Goal: Transaction & Acquisition: Purchase product/service

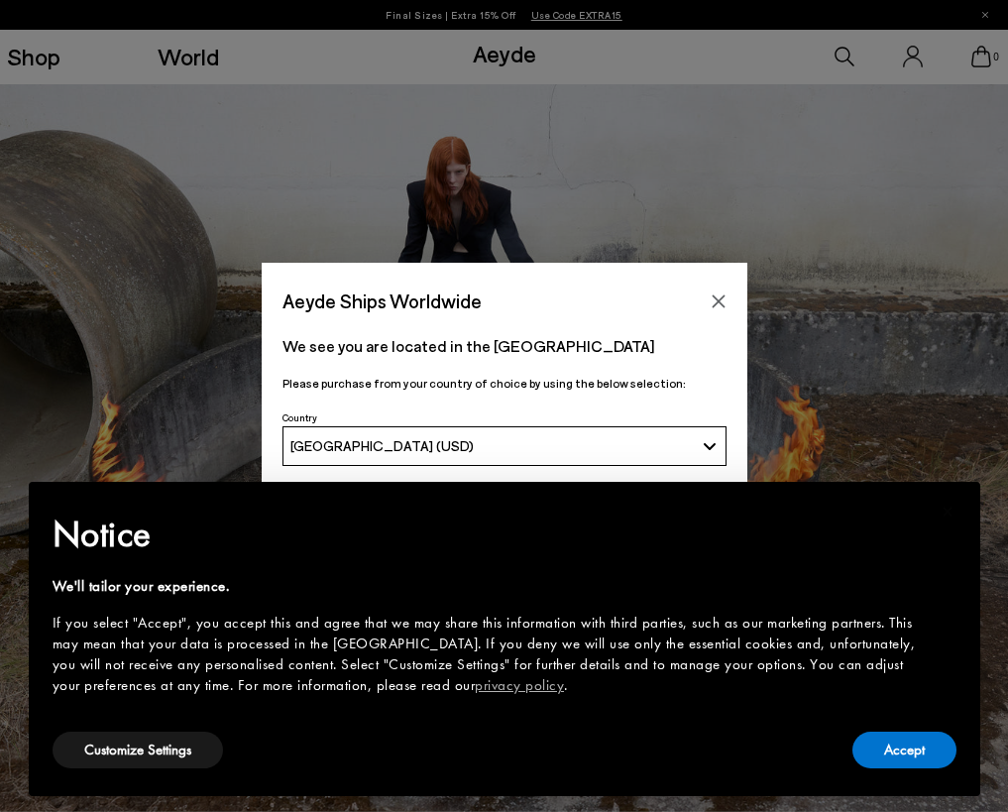
scroll to position [89, 0]
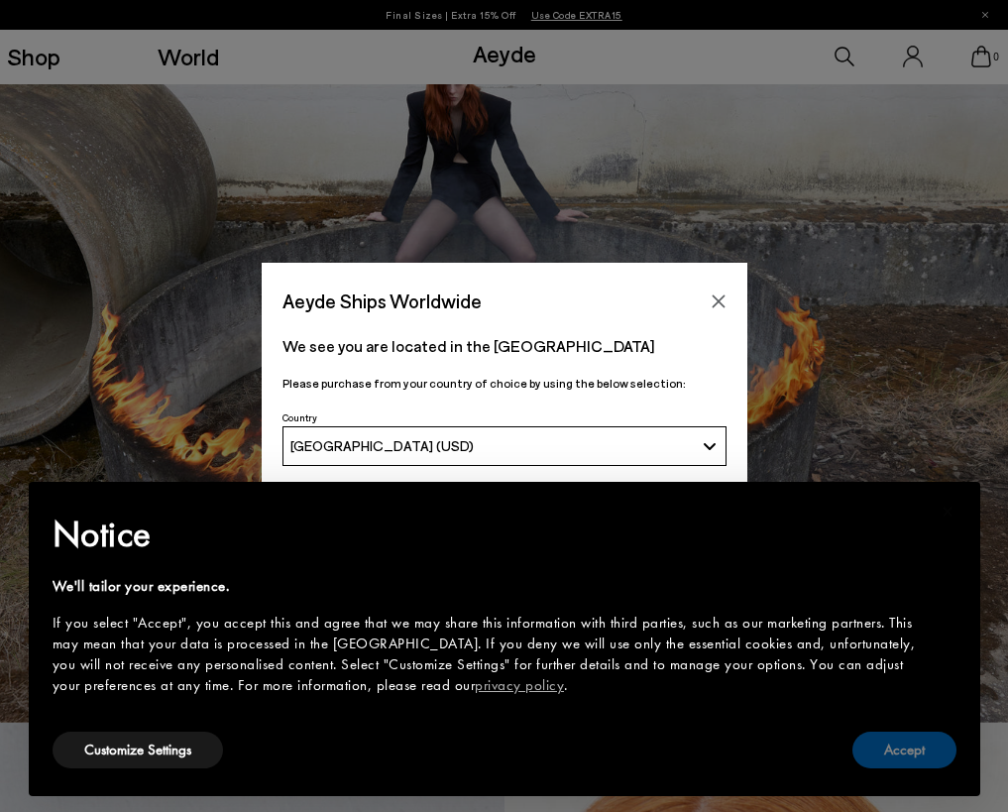
click at [906, 737] on button "Accept" at bounding box center [904, 750] width 104 height 37
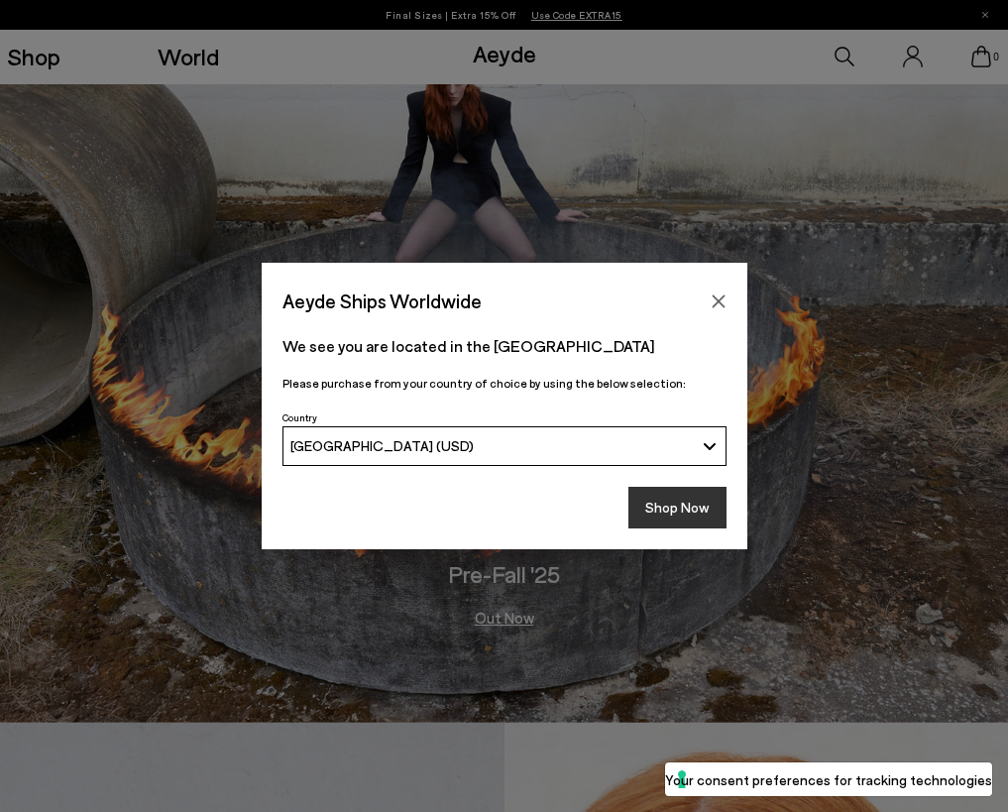
click at [677, 518] on button "Shop Now" at bounding box center [677, 508] width 98 height 42
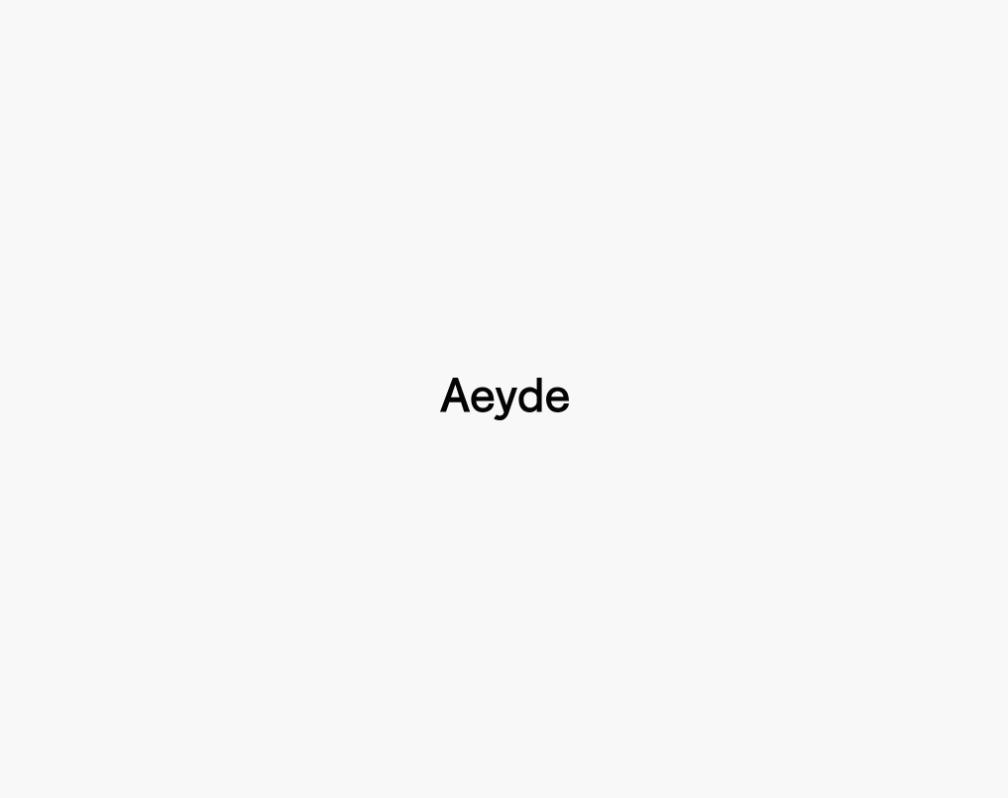
click at [666, 492] on div at bounding box center [504, 399] width 1008 height 798
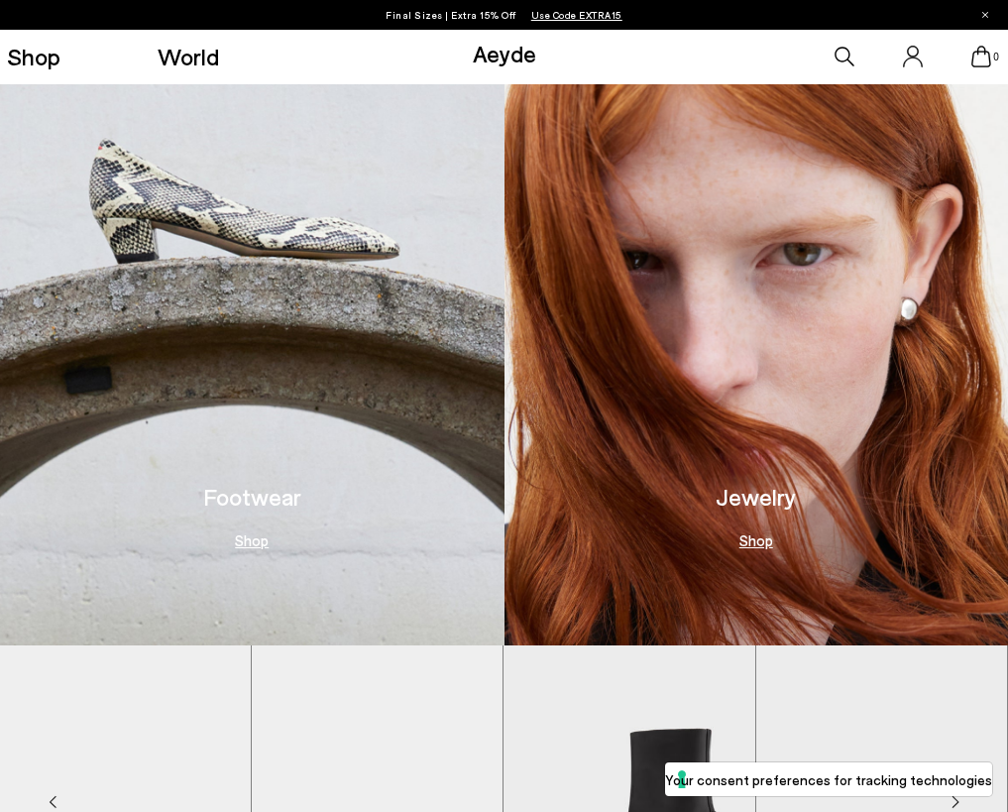
scroll to position [990, 0]
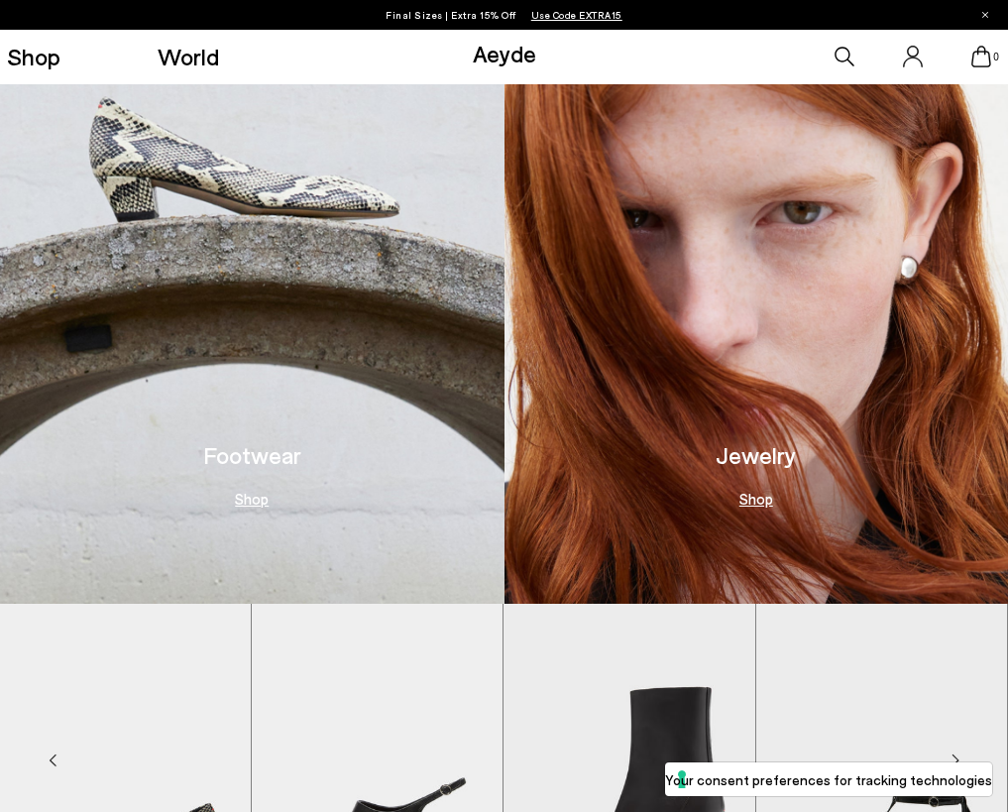
click at [241, 507] on link "Shop" at bounding box center [252, 499] width 34 height 15
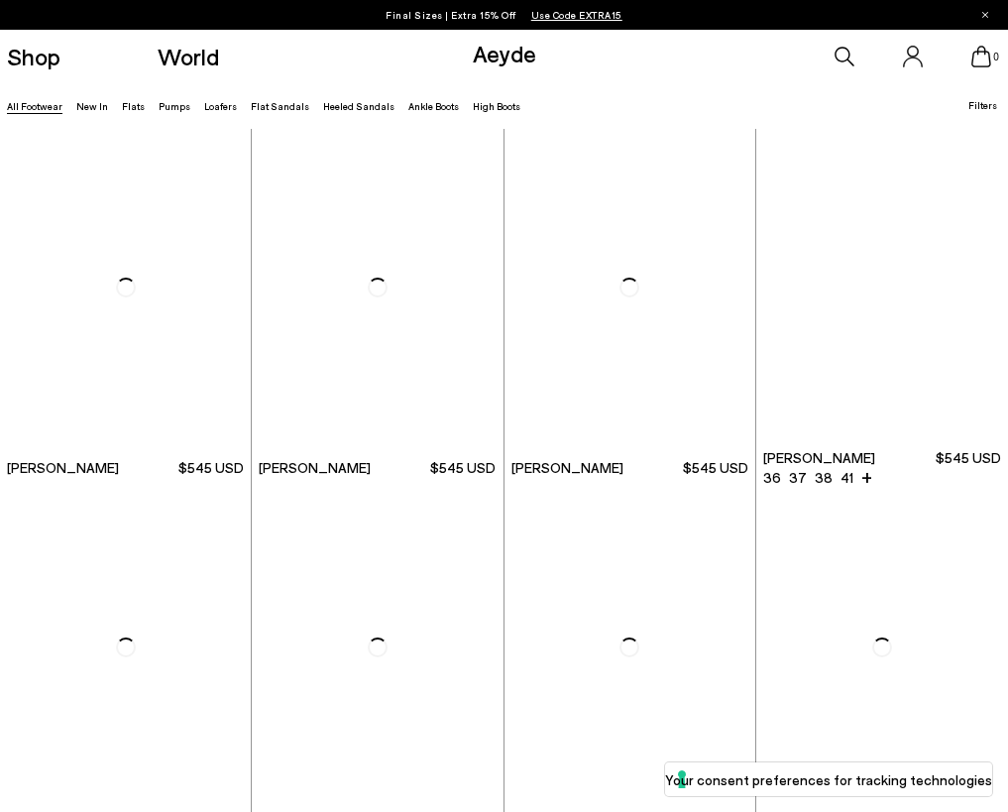
scroll to position [1351, 0]
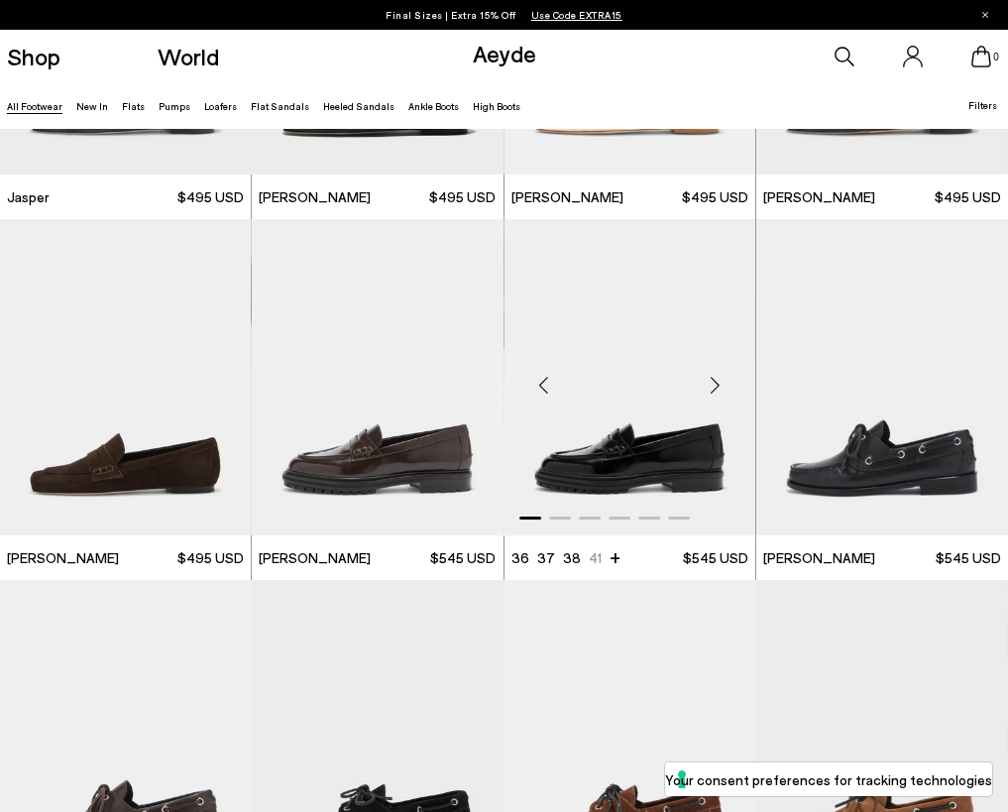
click at [716, 387] on div "Next slide" at bounding box center [715, 385] width 59 height 59
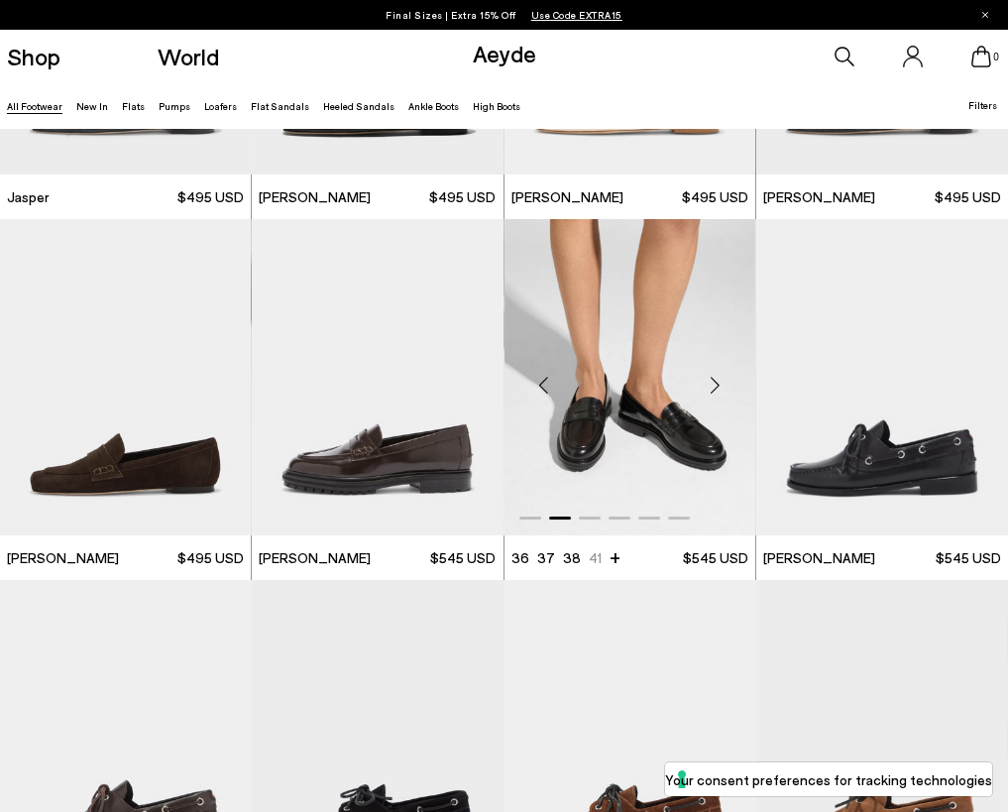
click at [716, 384] on div "Next slide" at bounding box center [715, 385] width 59 height 59
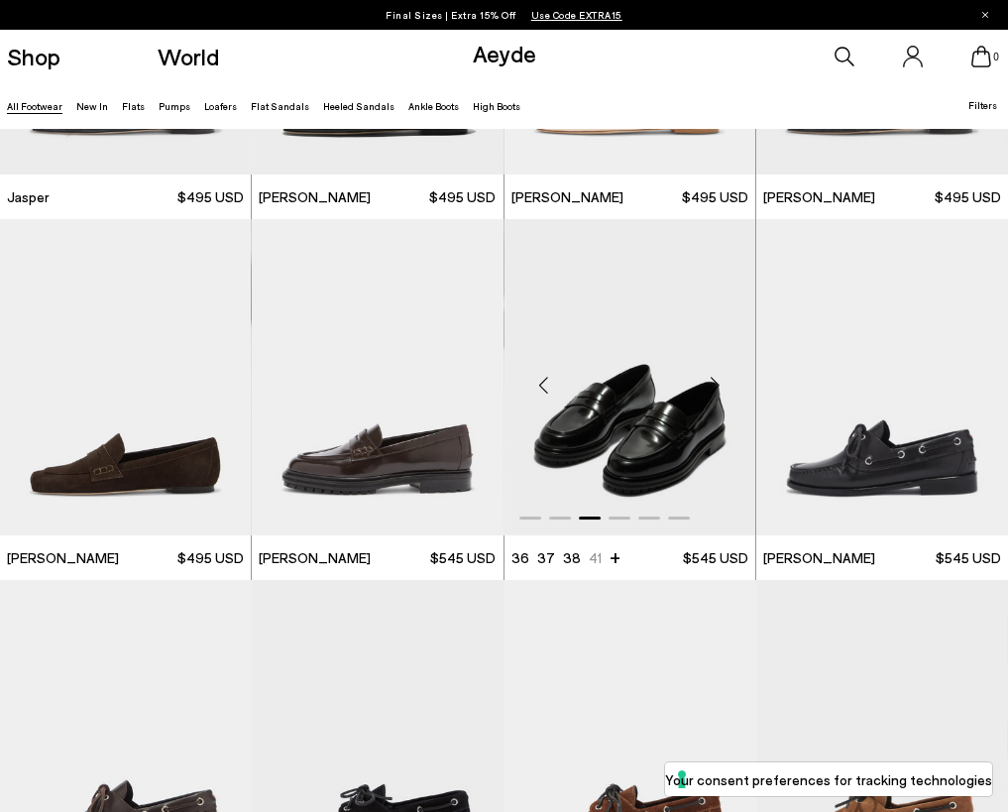
click at [716, 384] on div "Next slide" at bounding box center [715, 385] width 59 height 59
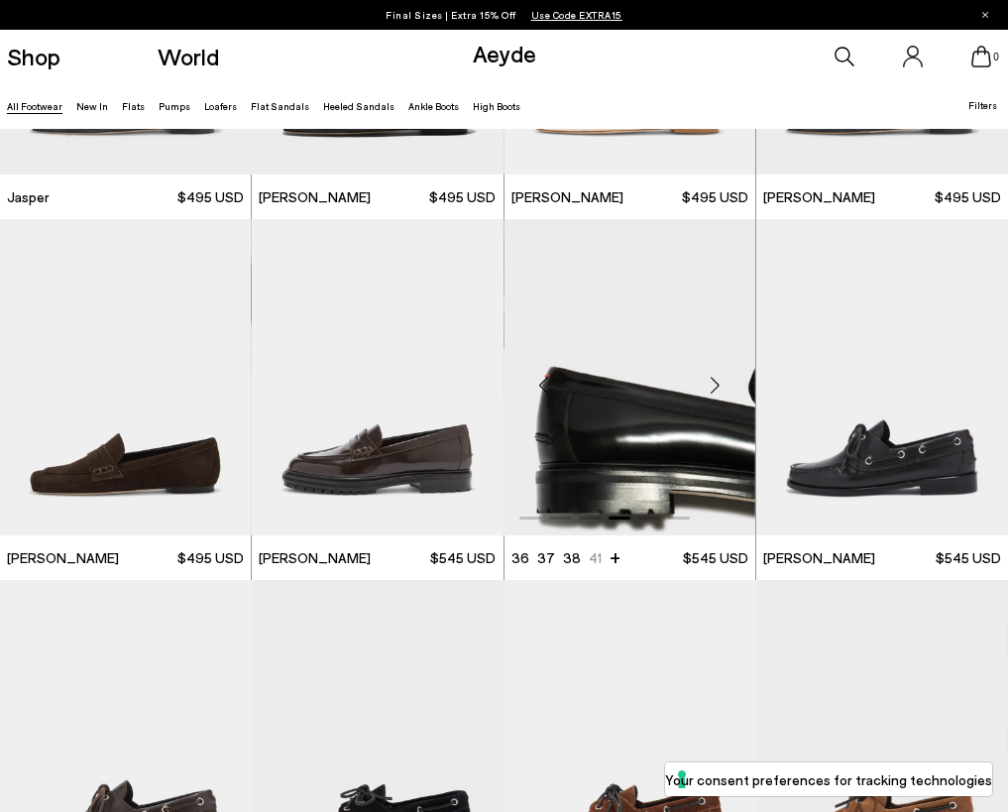
click at [716, 384] on div "Next slide" at bounding box center [715, 385] width 59 height 59
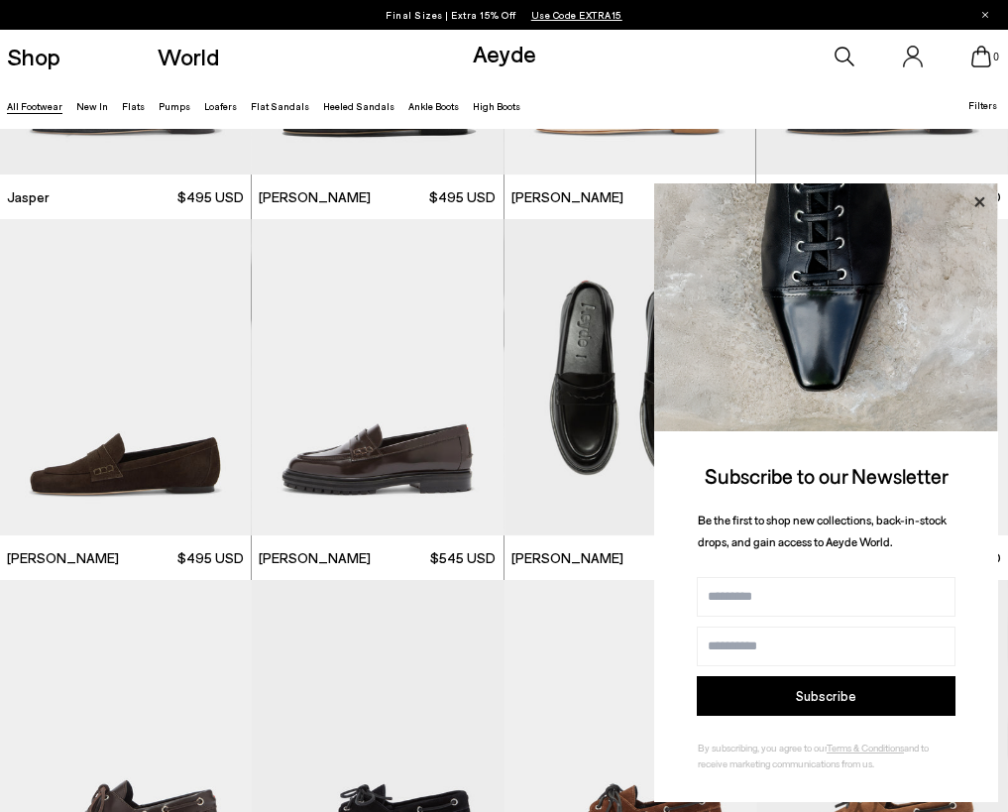
click at [984, 206] on icon at bounding box center [979, 202] width 26 height 26
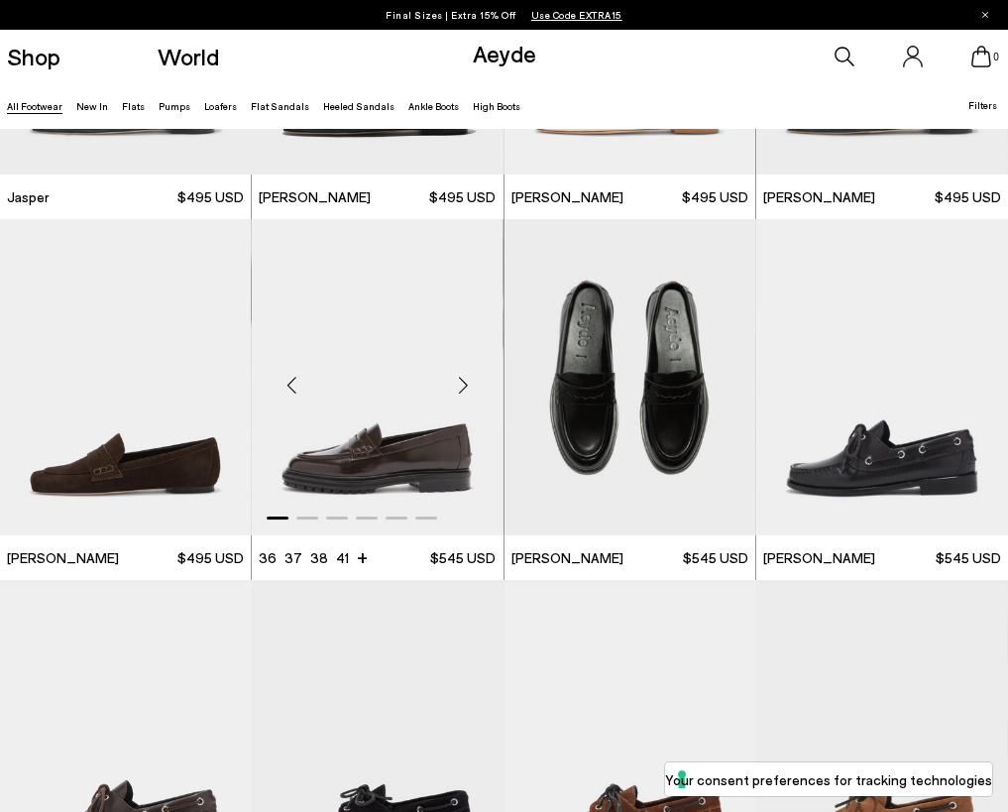
click at [463, 383] on div "Next slide" at bounding box center [463, 385] width 59 height 59
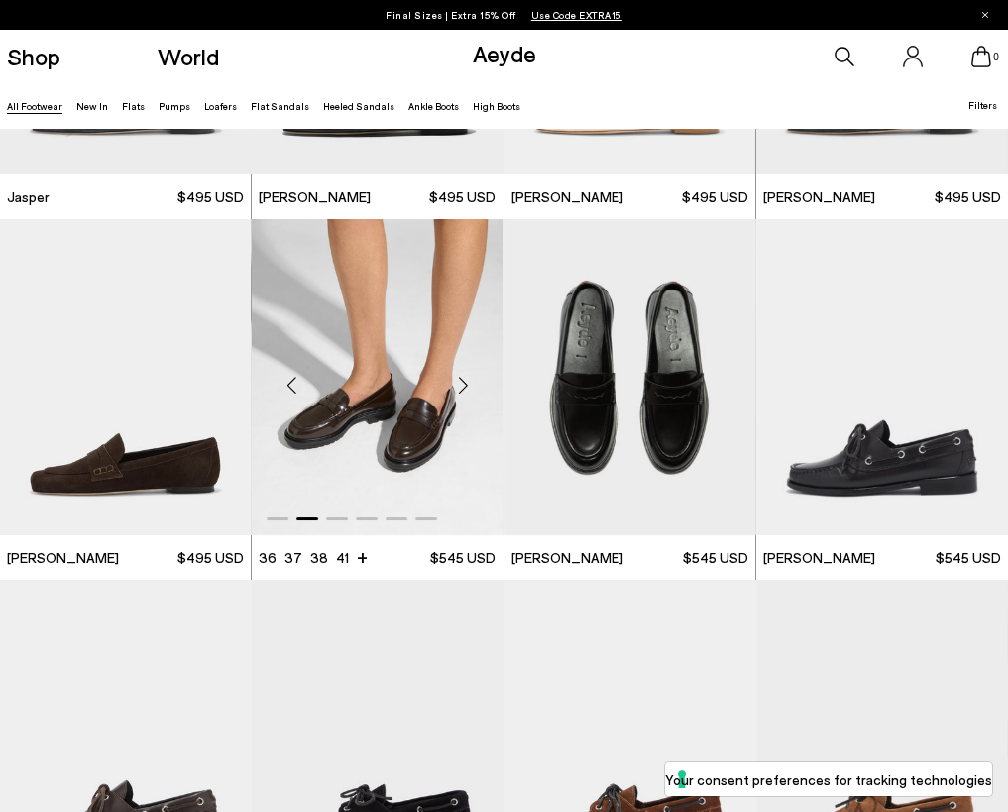
click at [463, 383] on div "Next slide" at bounding box center [463, 385] width 59 height 59
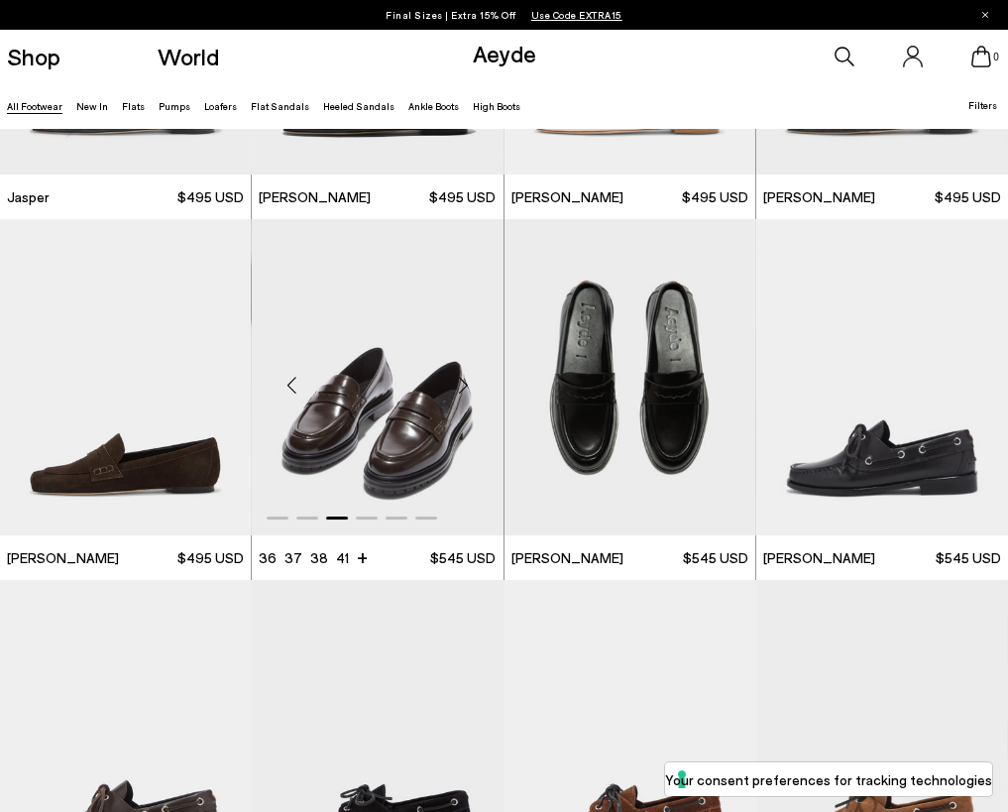
click at [463, 383] on div "Next slide" at bounding box center [463, 385] width 59 height 59
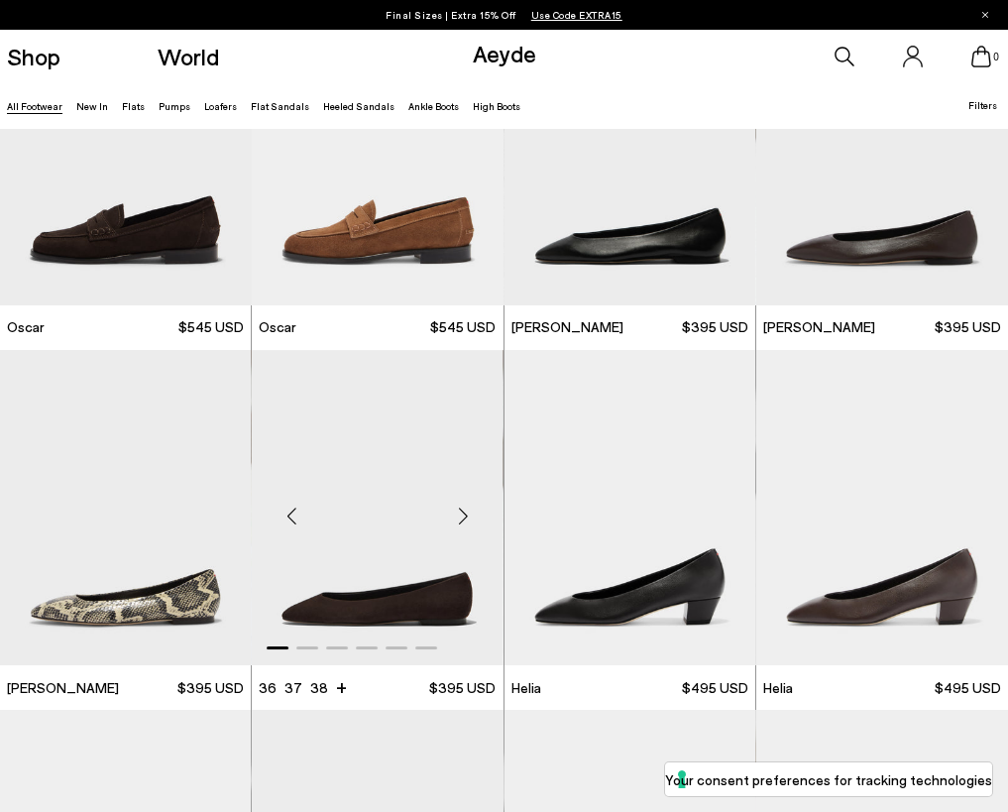
scroll to position [2703, 0]
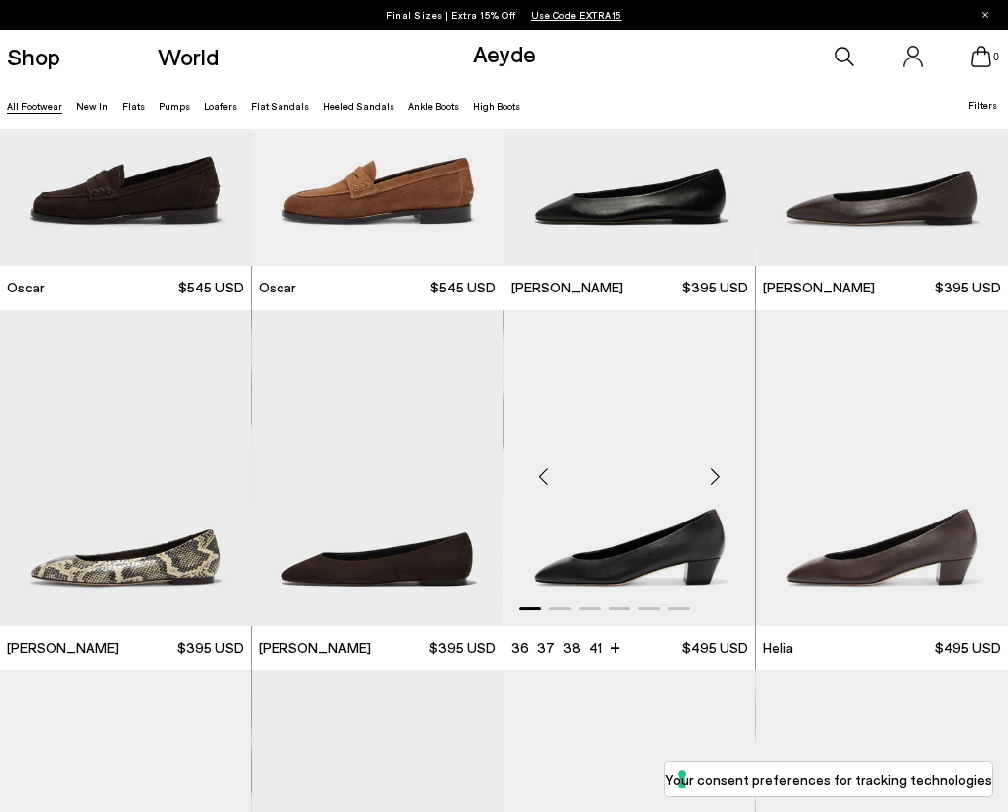
click at [714, 472] on div "Next slide" at bounding box center [715, 475] width 59 height 59
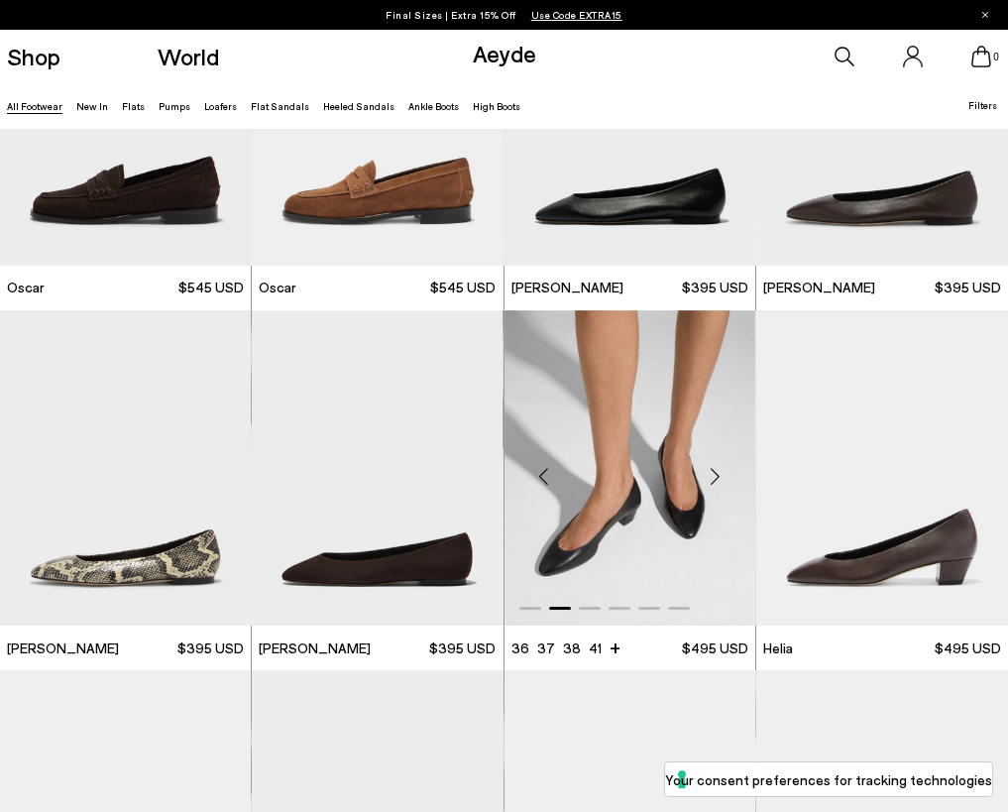
click at [714, 472] on div "Next slide" at bounding box center [715, 475] width 59 height 59
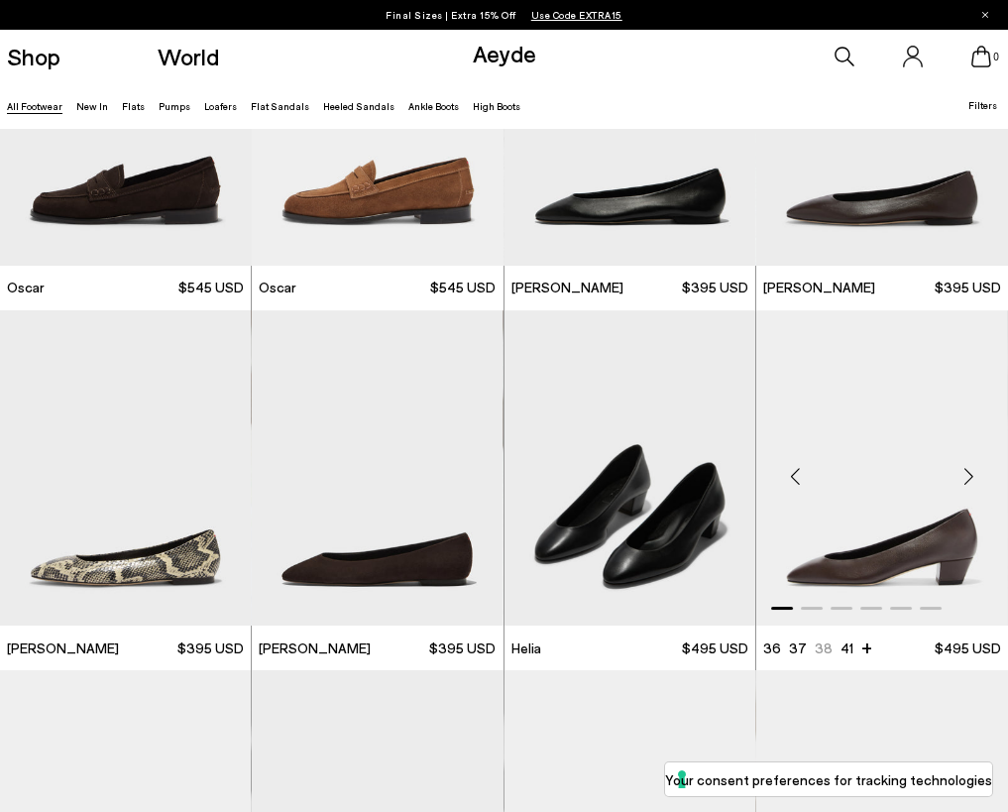
click at [966, 473] on div "Next slide" at bounding box center [968, 475] width 59 height 59
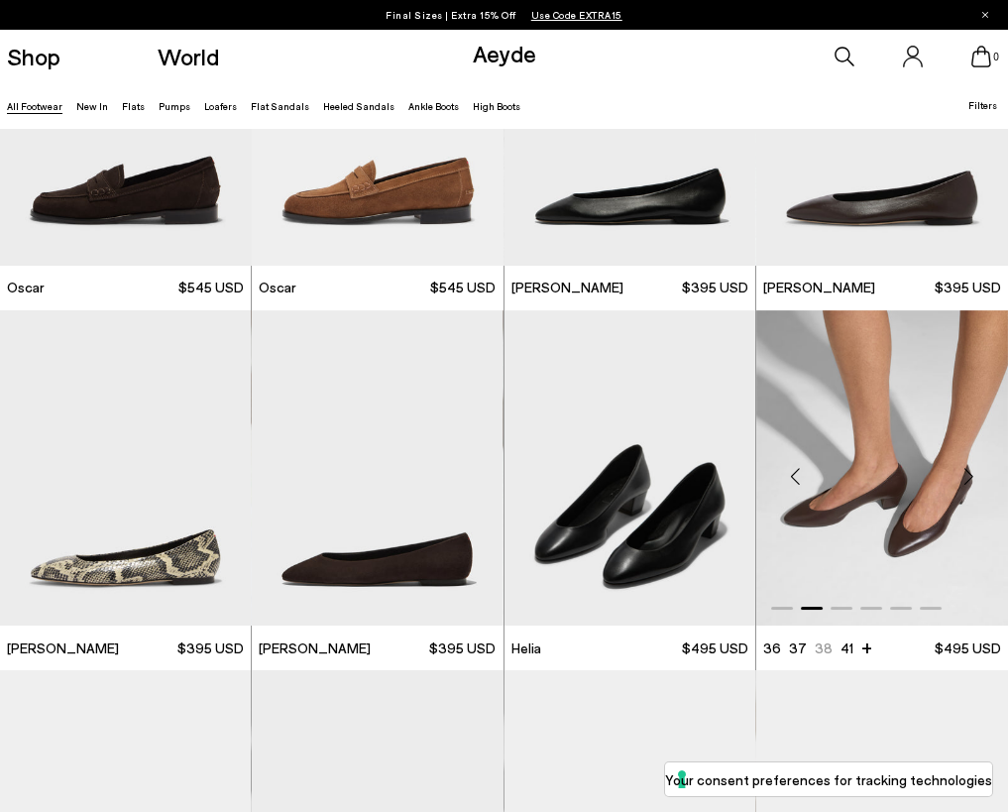
click at [969, 473] on div "Next slide" at bounding box center [968, 475] width 59 height 59
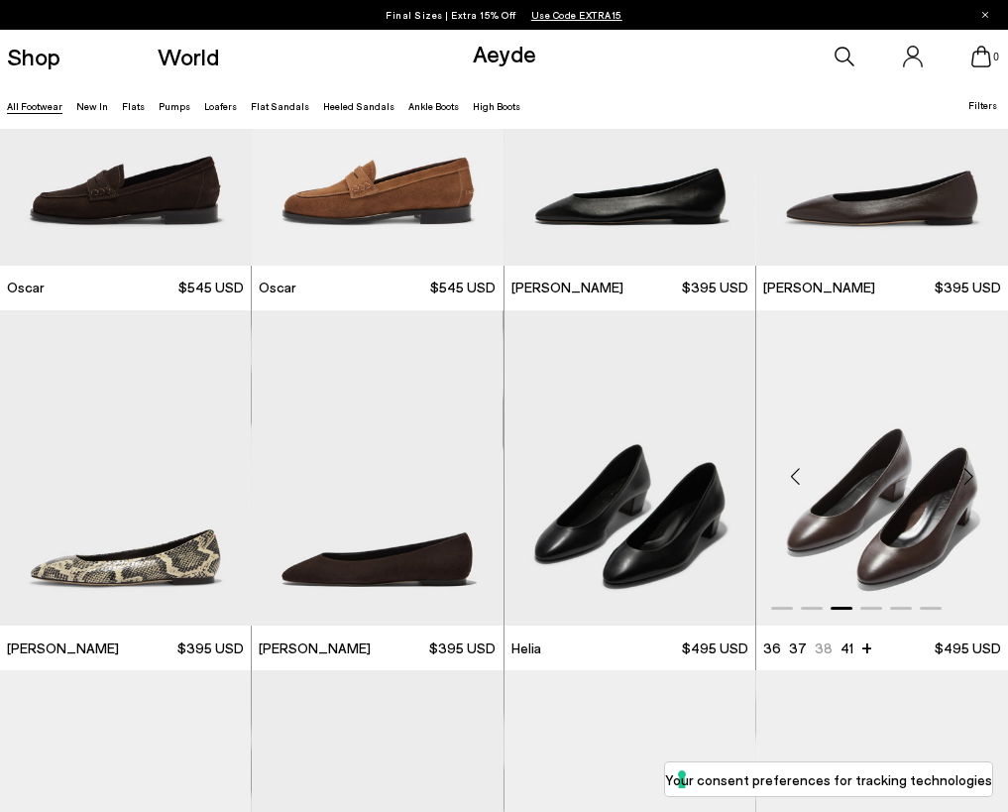
click at [969, 473] on div "Next slide" at bounding box center [968, 475] width 59 height 59
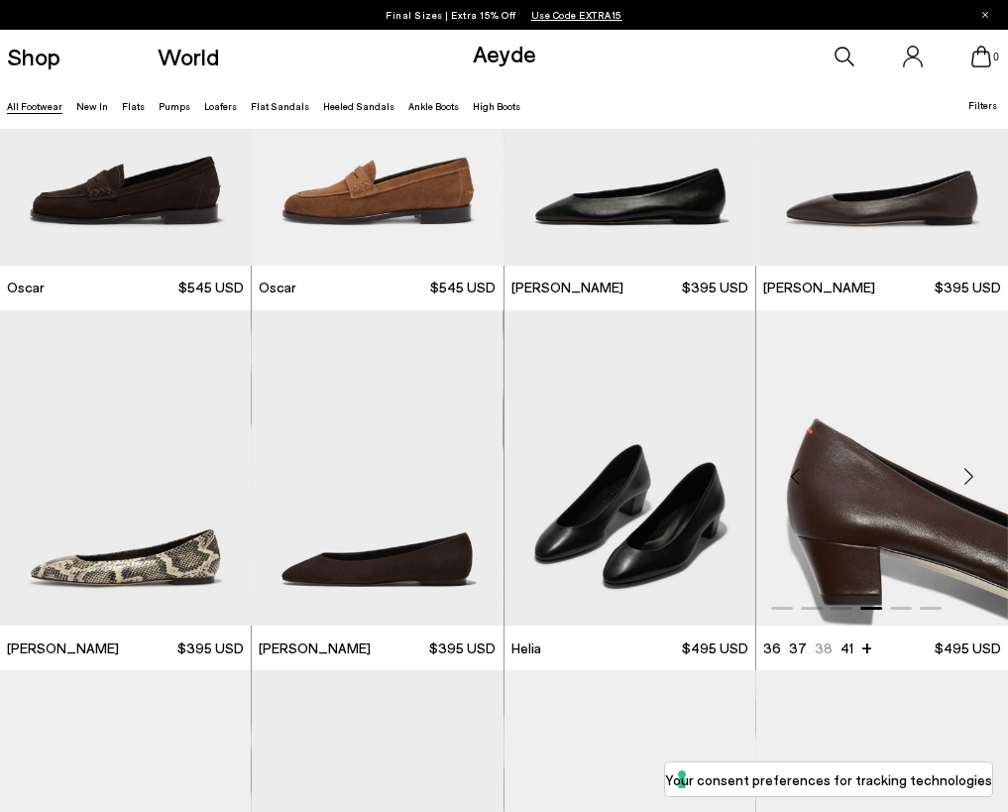
click at [969, 473] on div "Next slide" at bounding box center [968, 475] width 59 height 59
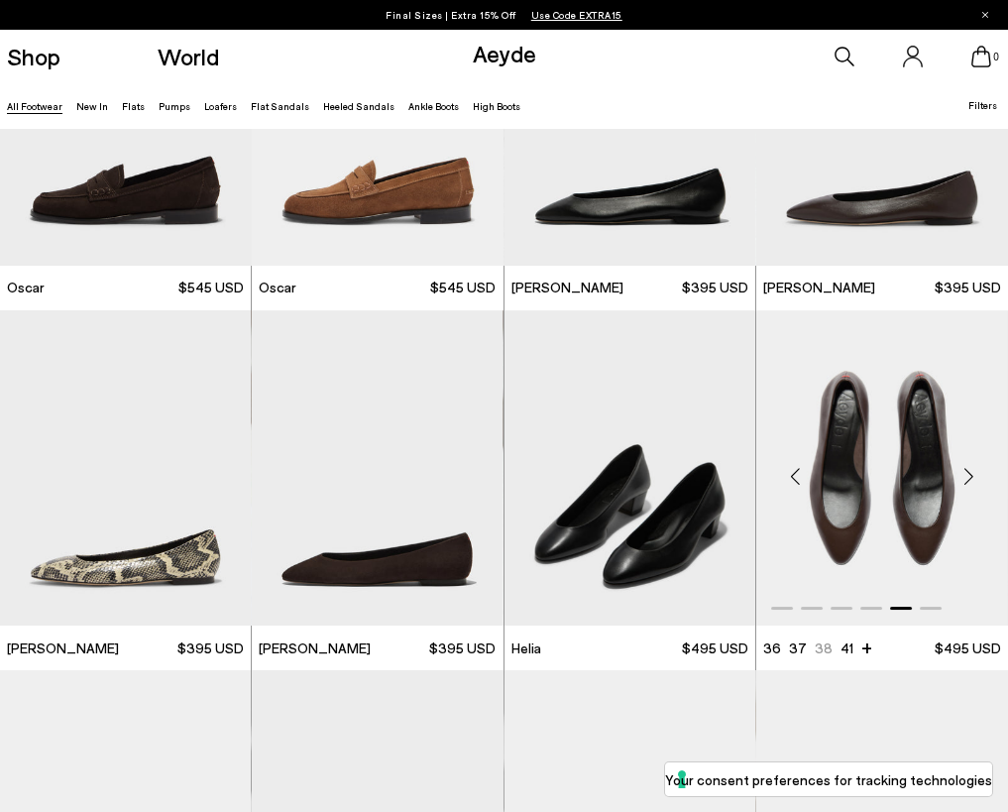
click at [969, 473] on div "Next slide" at bounding box center [968, 475] width 59 height 59
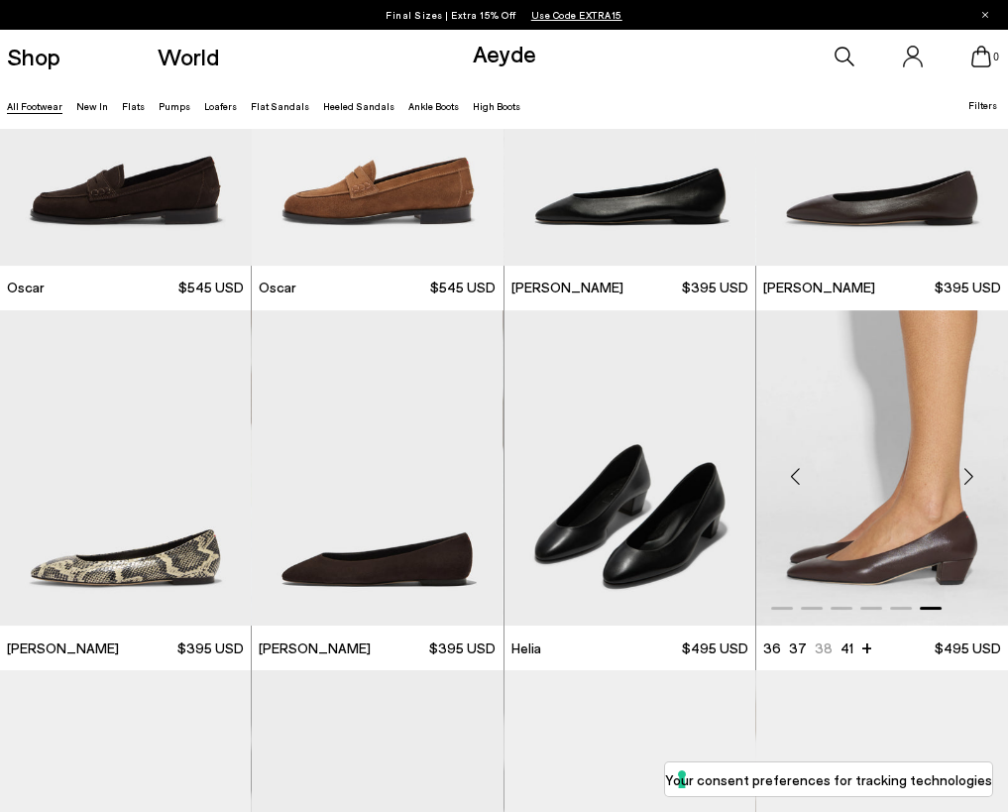
click at [969, 473] on div "Next slide" at bounding box center [968, 475] width 59 height 59
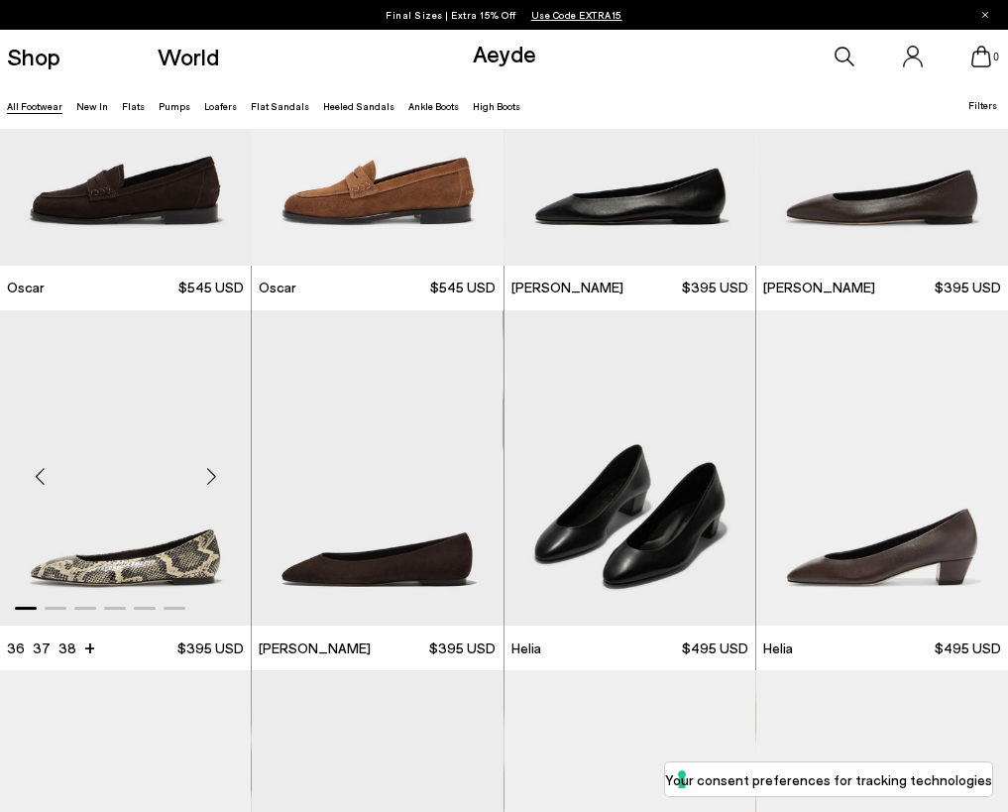
click at [212, 473] on div "Next slide" at bounding box center [210, 475] width 59 height 59
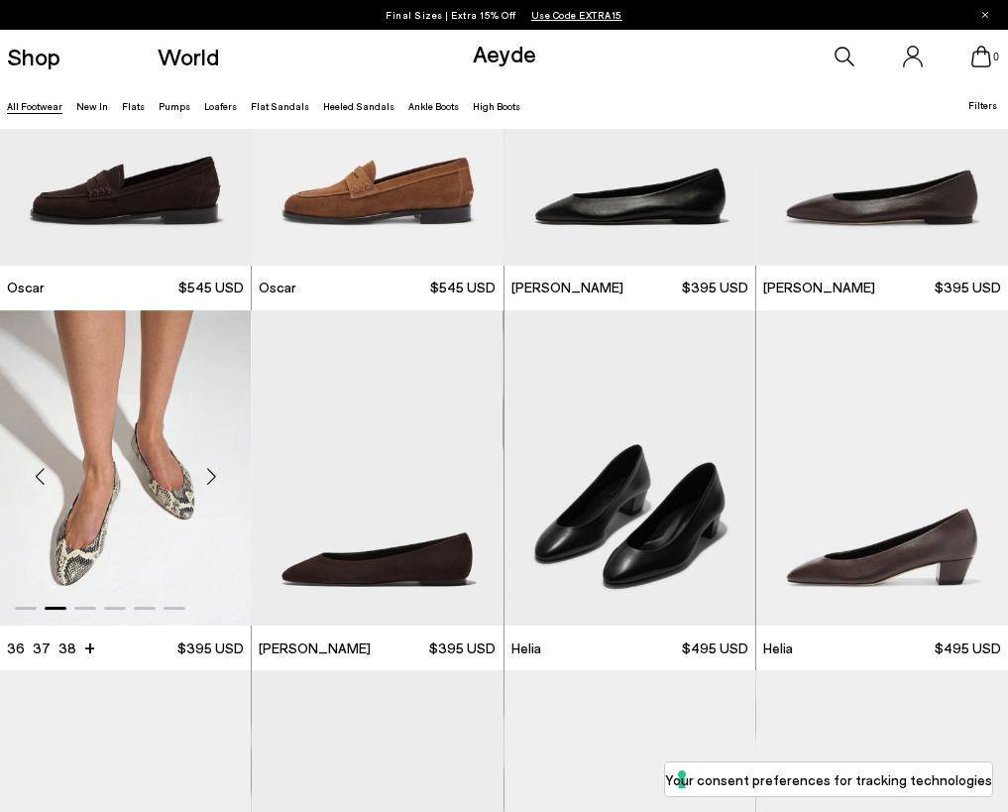
click at [212, 473] on div "Next slide" at bounding box center [210, 475] width 59 height 59
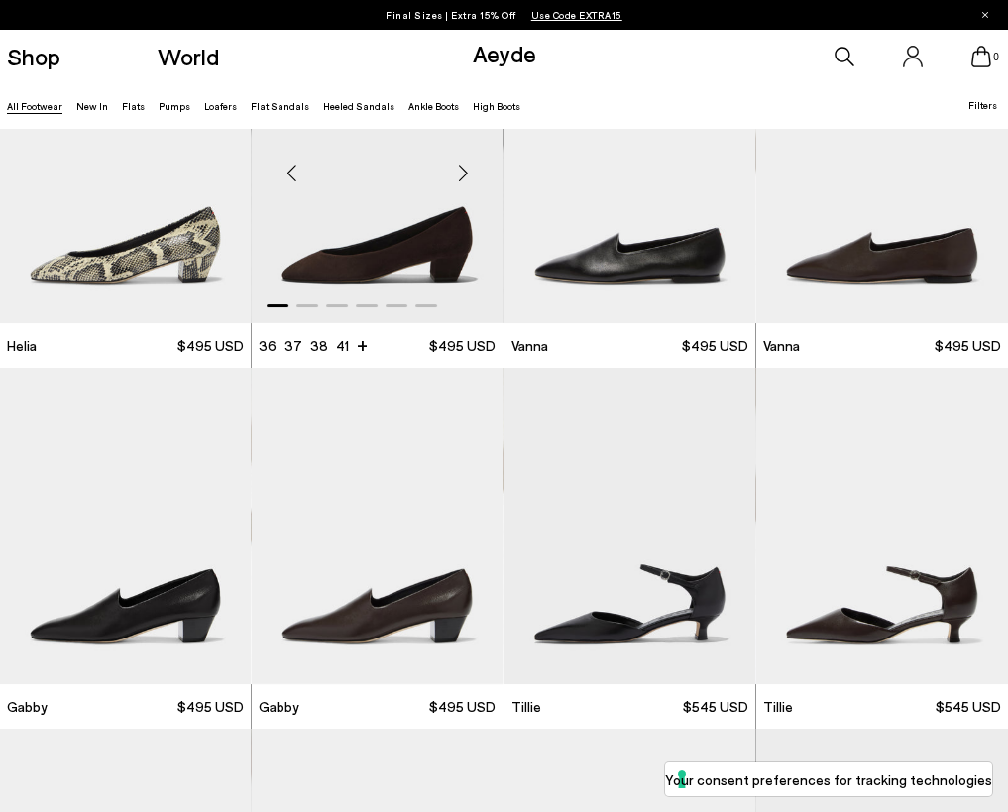
scroll to position [3694, 0]
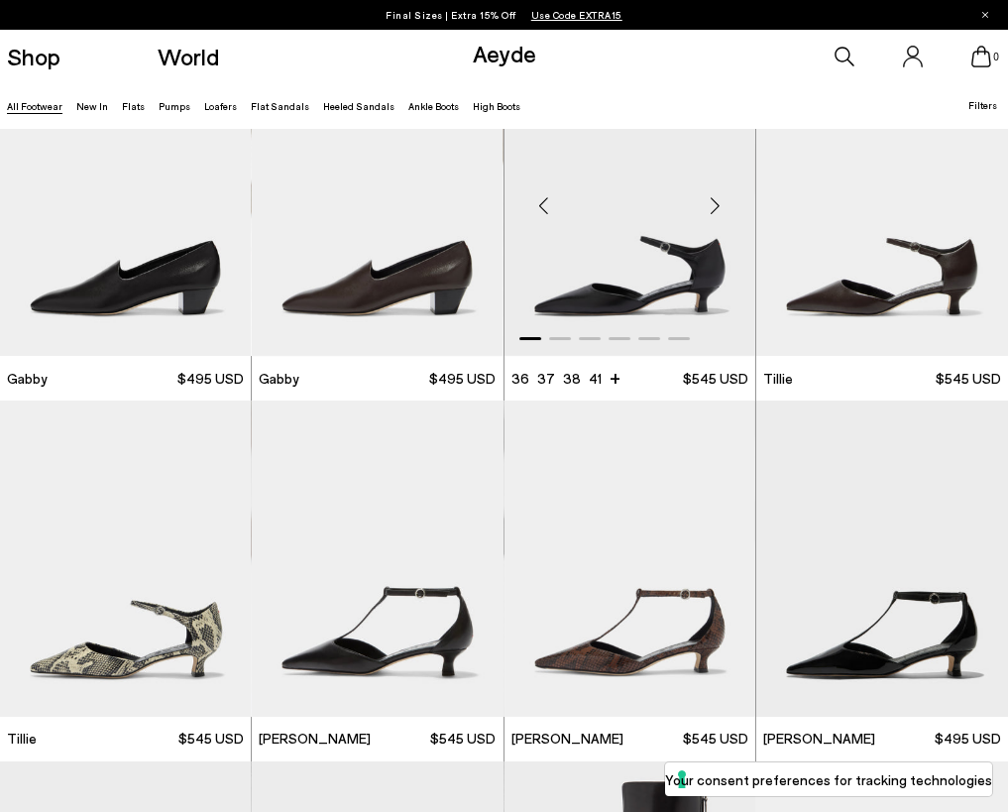
click at [715, 200] on div "Next slide" at bounding box center [715, 205] width 59 height 59
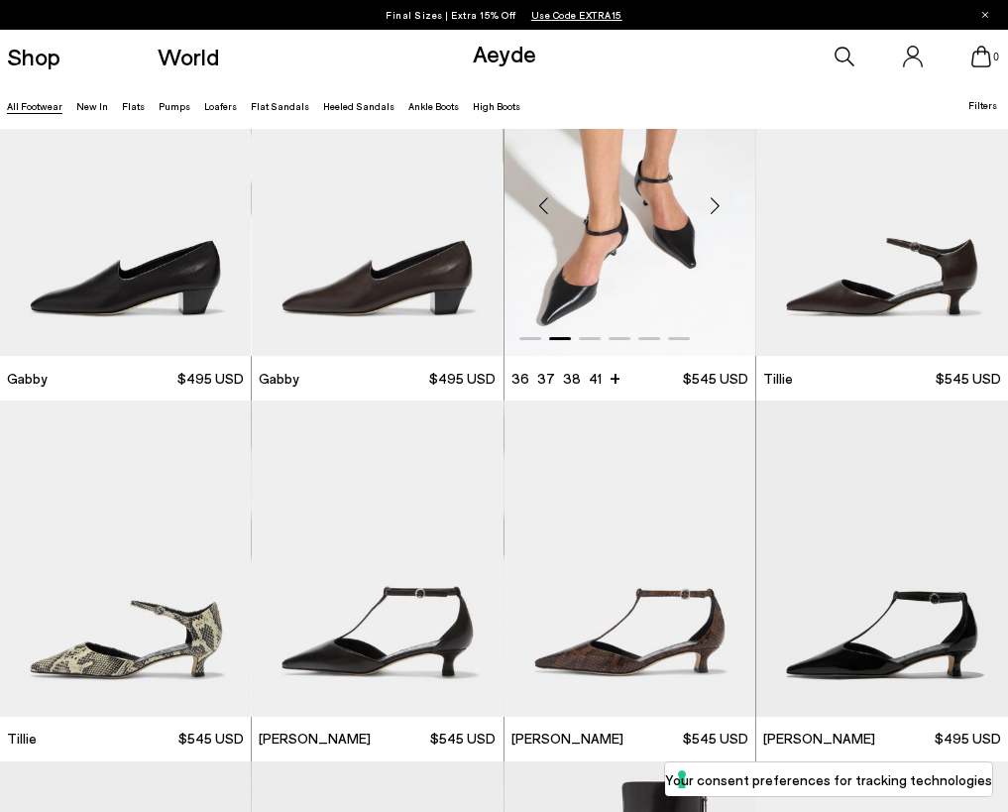
click at [715, 200] on div "Next slide" at bounding box center [715, 205] width 59 height 59
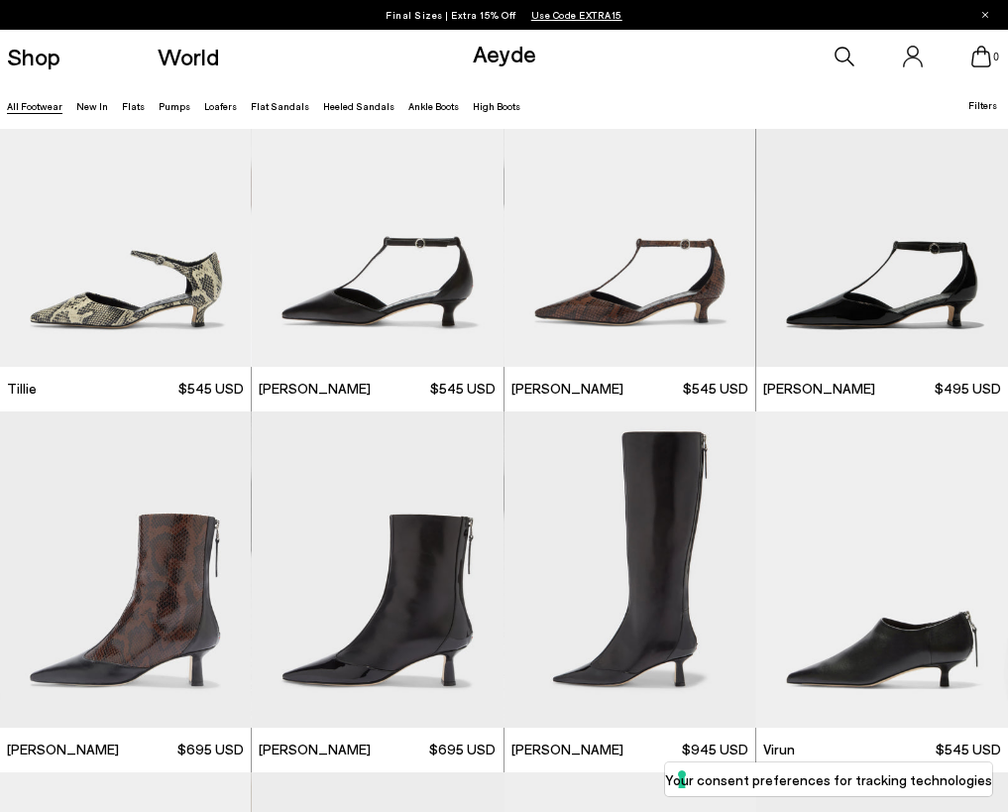
scroll to position [4144, 0]
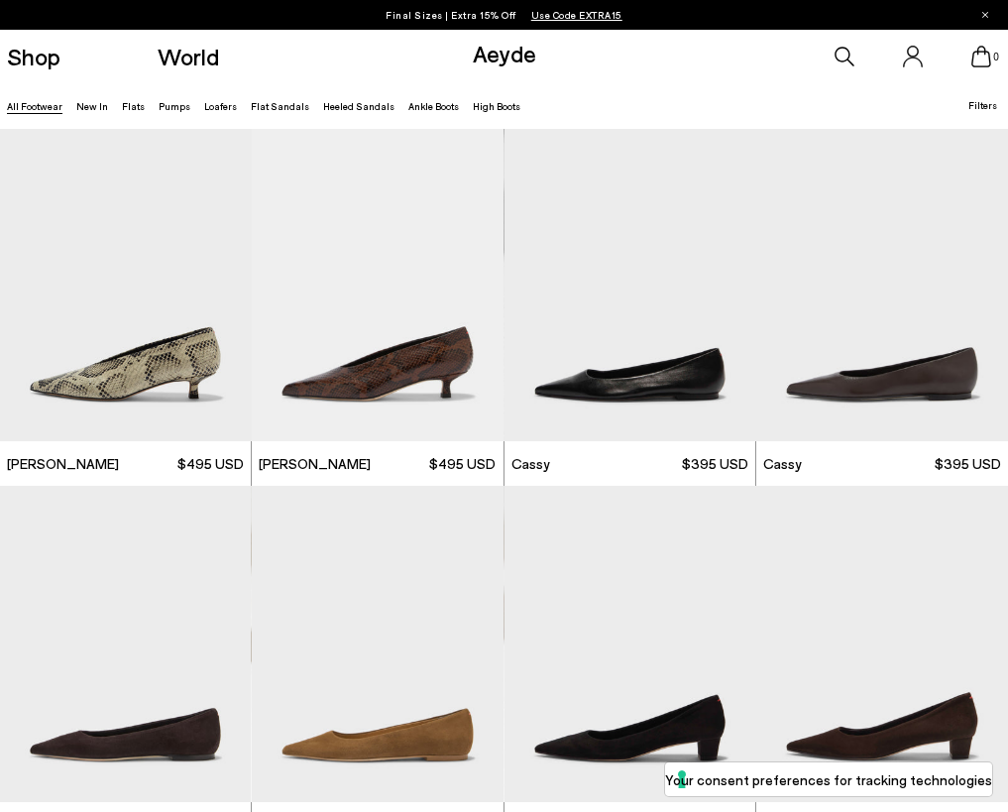
scroll to position [5136, 0]
